Goal: Check status: Check status

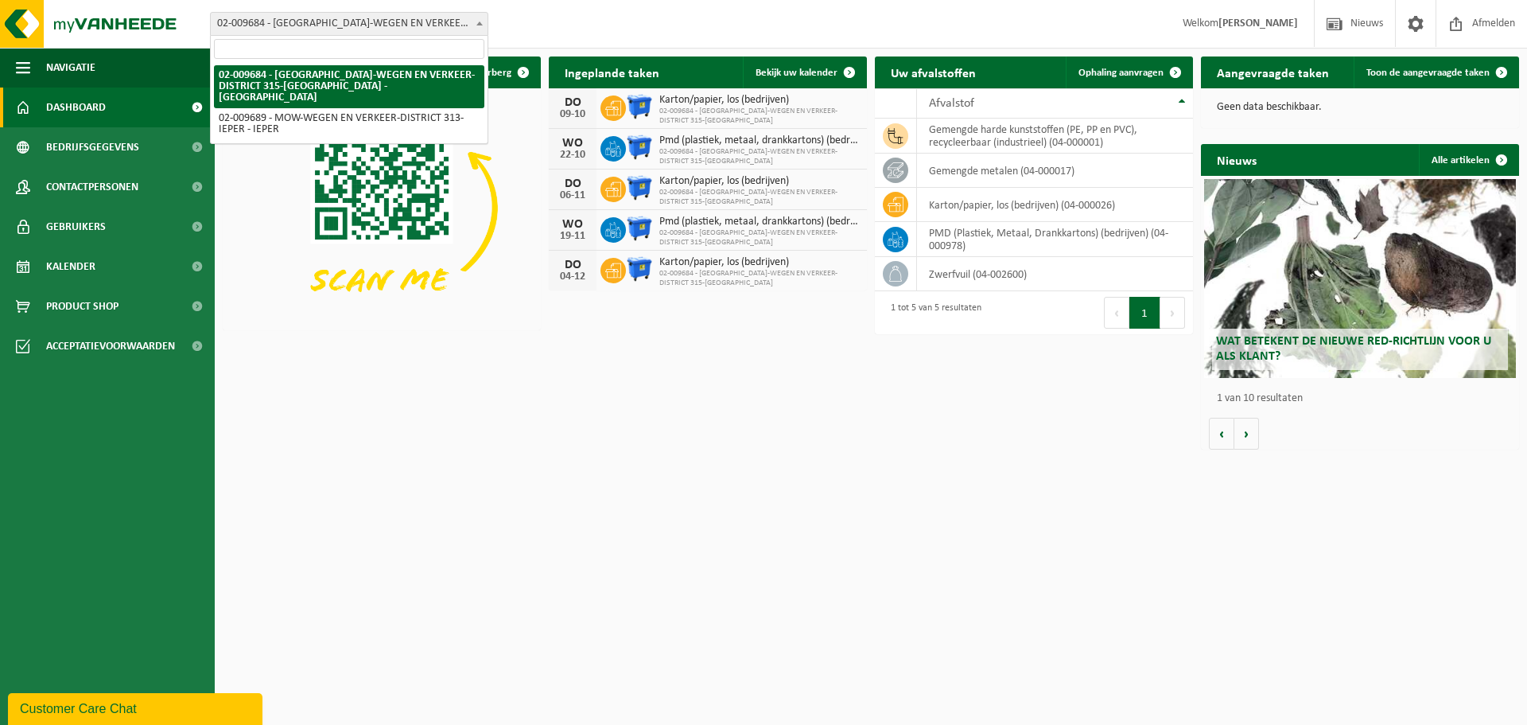
click at [473, 21] on span at bounding box center [480, 23] width 16 height 21
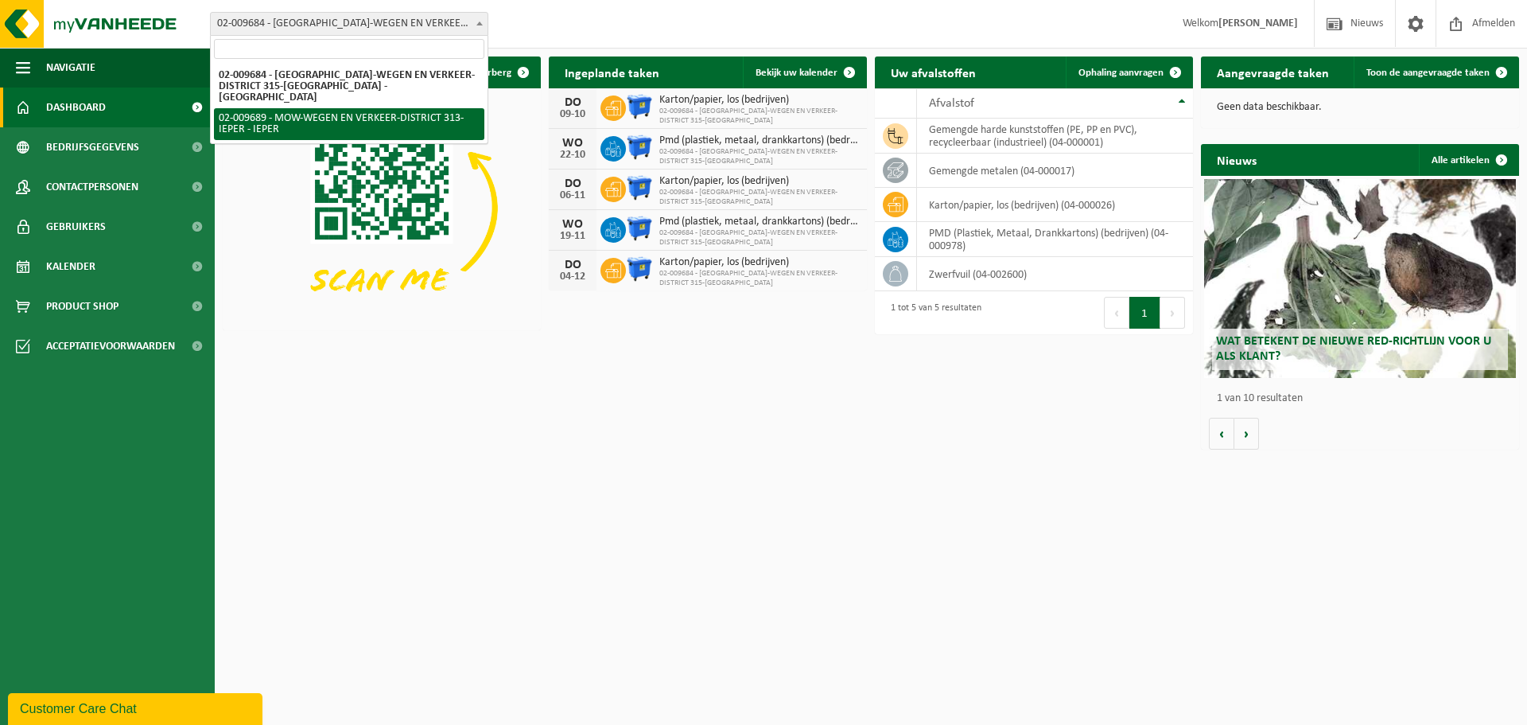
select select "1851"
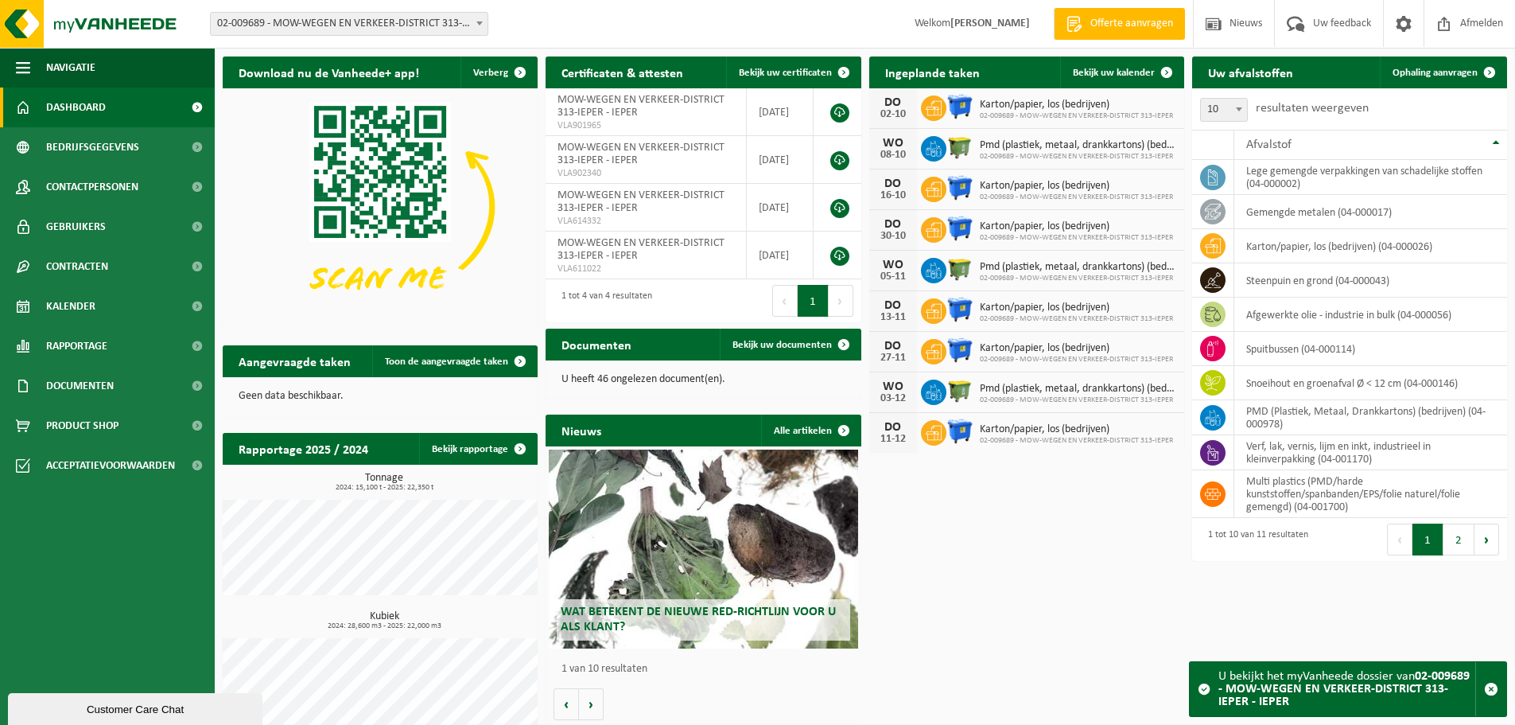
click at [1007, 107] on span "Karton/papier, los (bedrijven)" at bounding box center [1076, 105] width 193 height 13
